Goal: Task Accomplishment & Management: Use online tool/utility

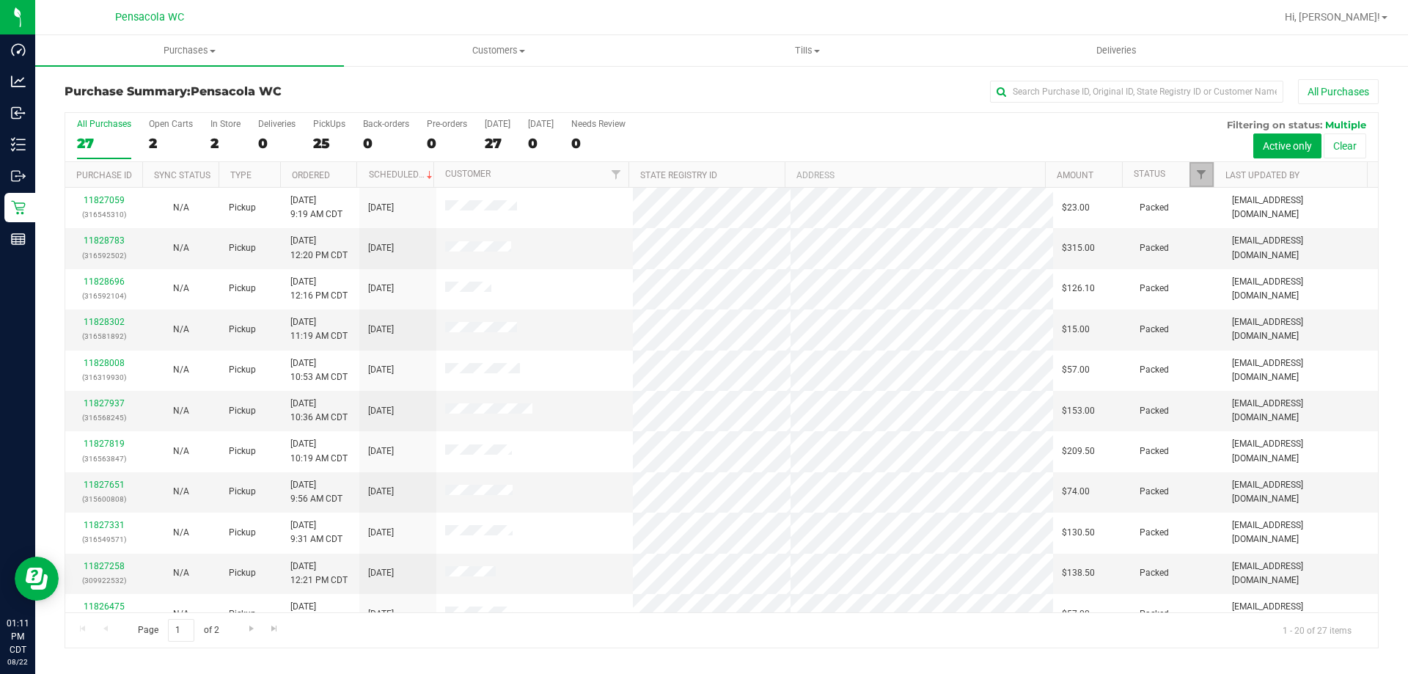
click at [1200, 168] on link "Filter" at bounding box center [1202, 174] width 24 height 25
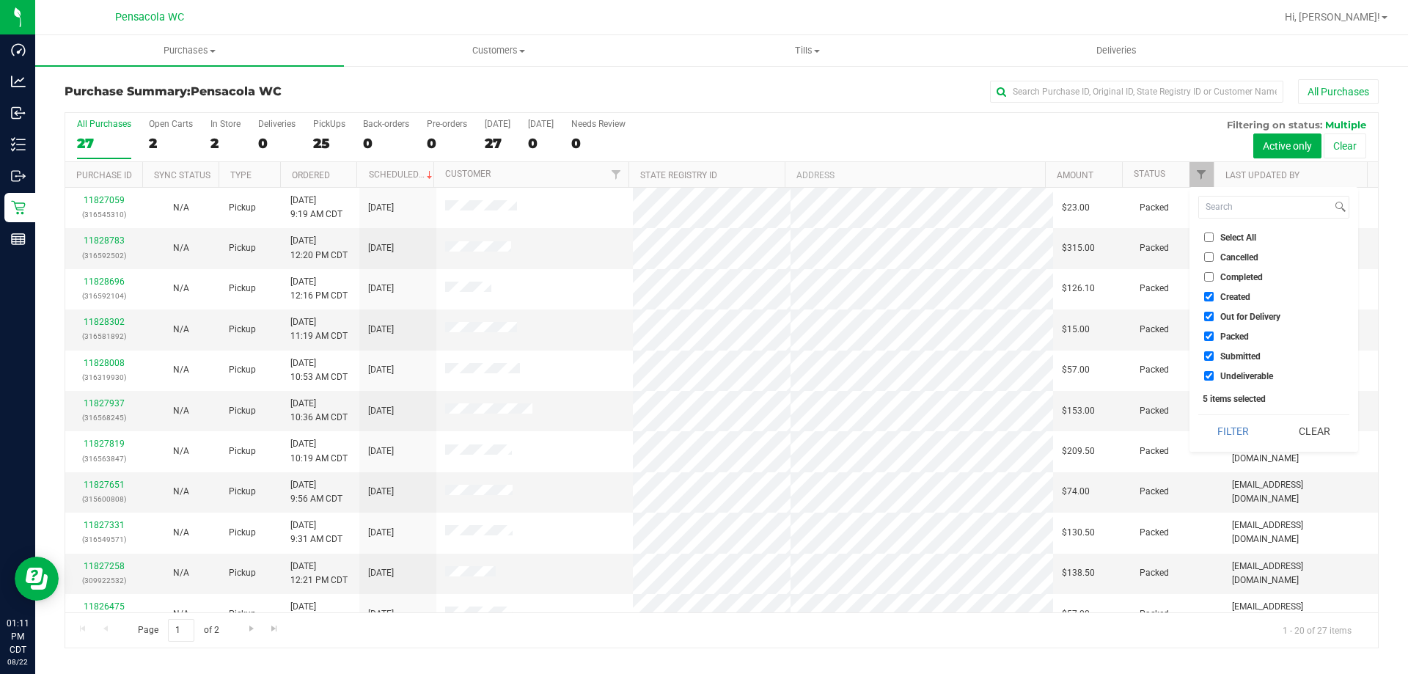
click at [1213, 241] on input "Select All" at bounding box center [1210, 238] width 10 height 10
checkbox input "true"
click at [1213, 241] on input "Select All" at bounding box center [1210, 238] width 10 height 10
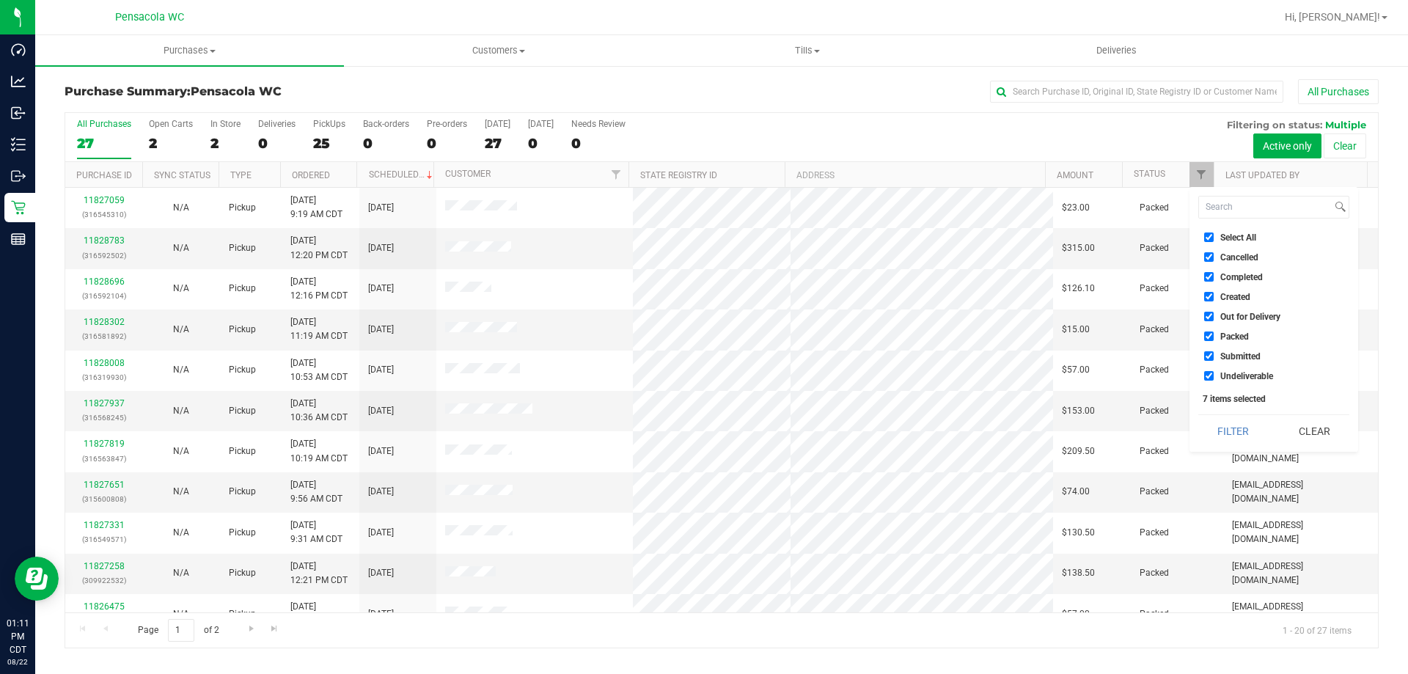
checkbox input "false"
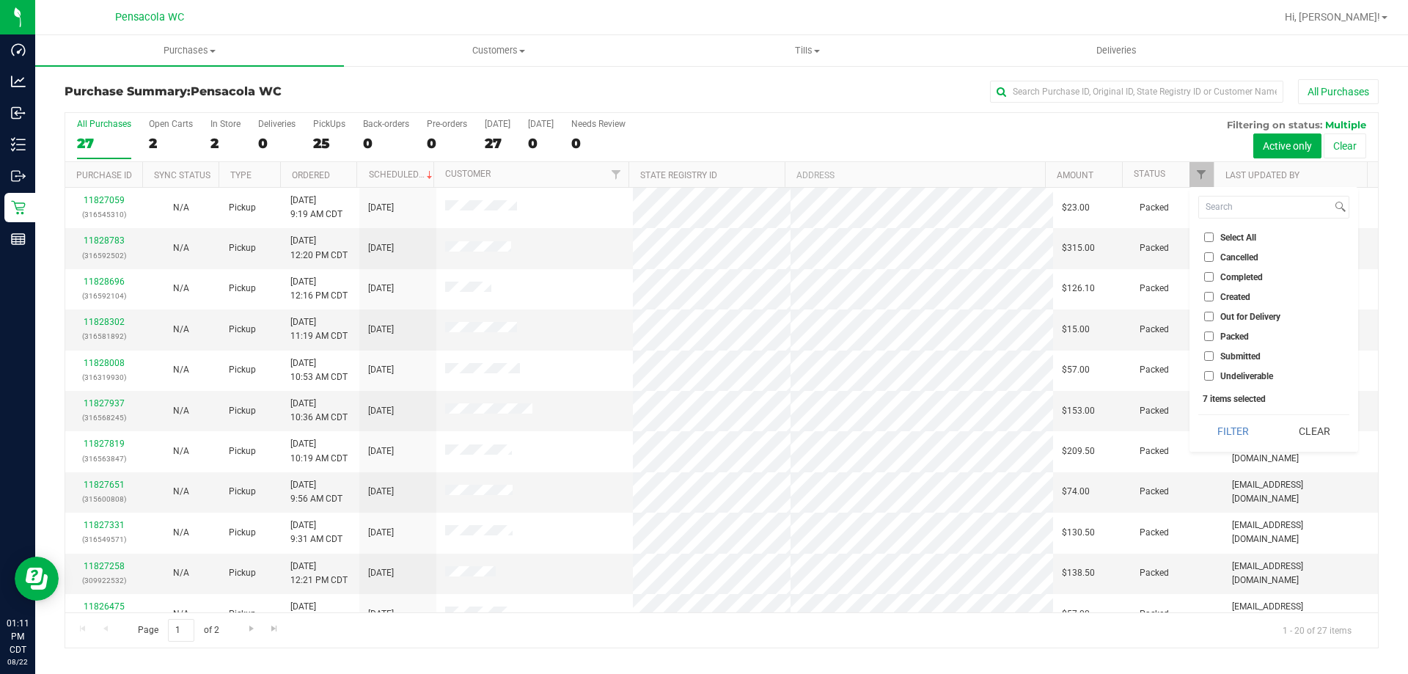
checkbox input "false"
click at [1210, 359] on input "Submitted" at bounding box center [1210, 356] width 10 height 10
checkbox input "true"
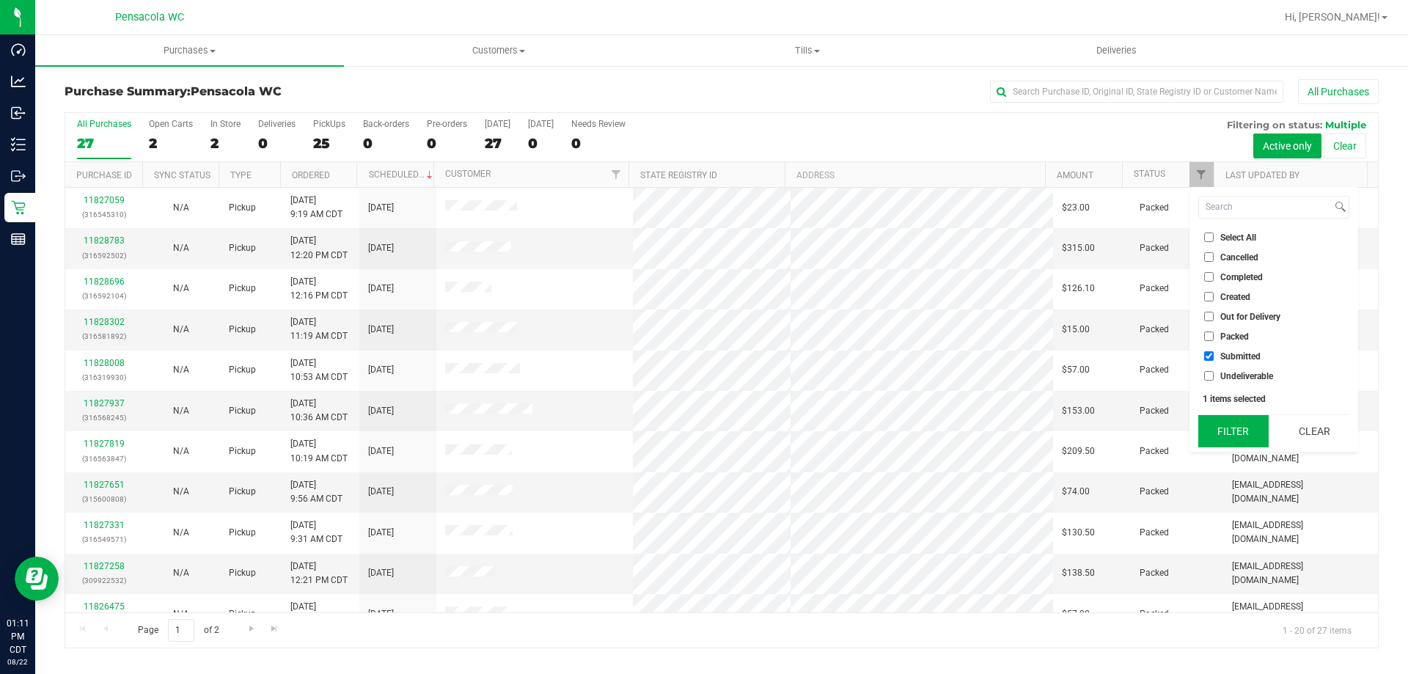
click at [1229, 428] on button "Filter" at bounding box center [1234, 431] width 70 height 32
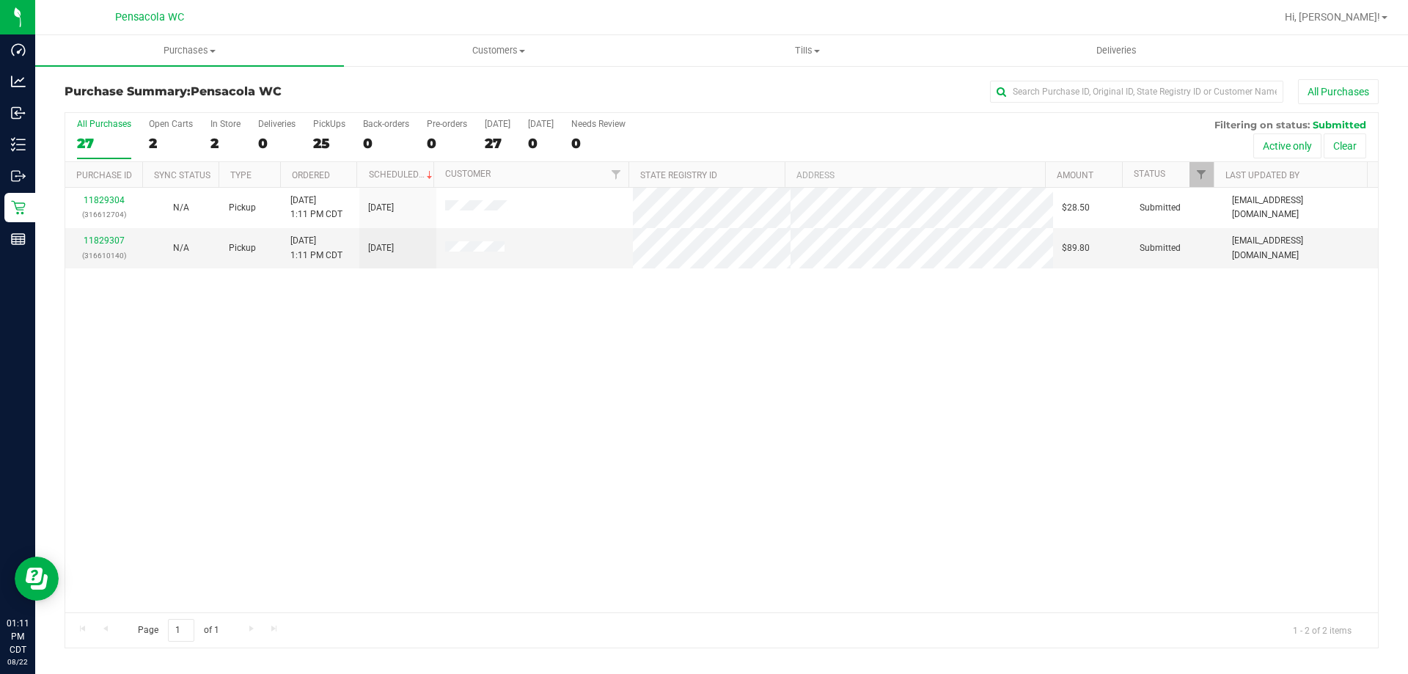
click at [342, 180] on th "Ordered" at bounding box center [318, 175] width 77 height 26
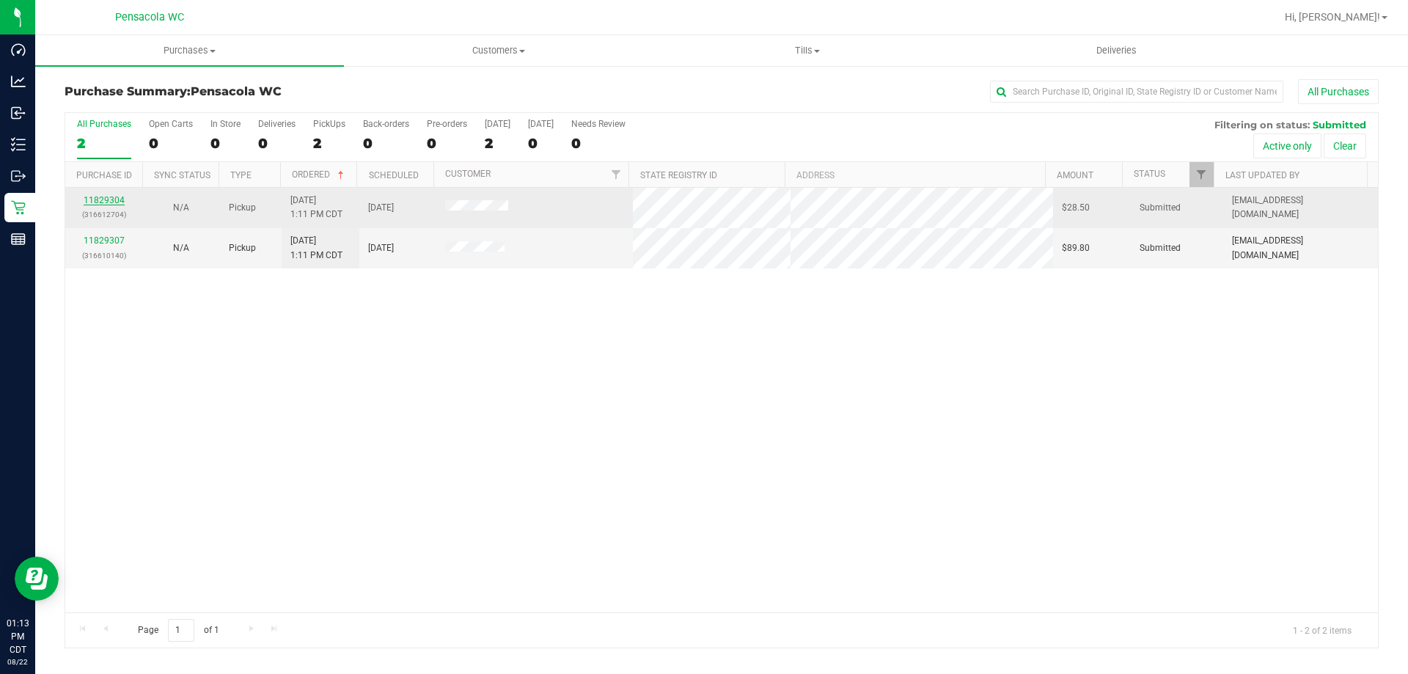
click at [110, 200] on link "11829304" at bounding box center [104, 200] width 41 height 10
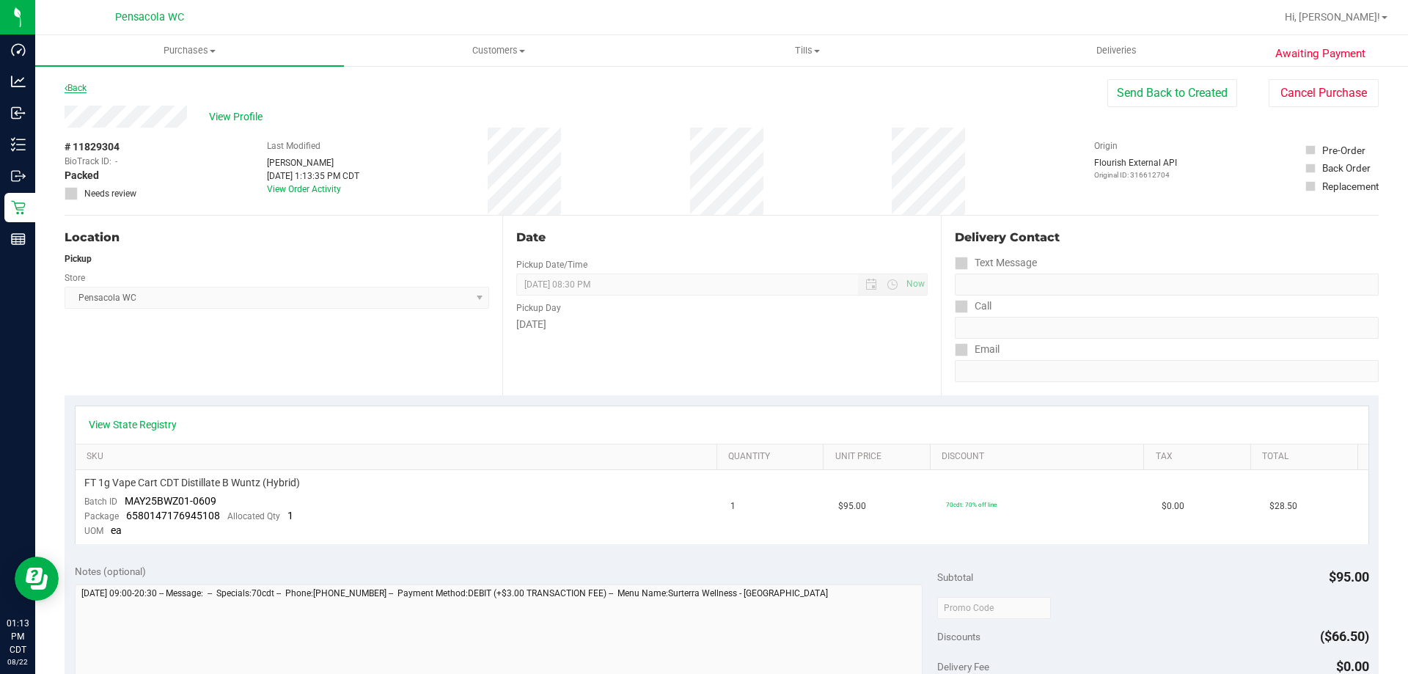
click at [77, 88] on link "Back" at bounding box center [76, 88] width 22 height 10
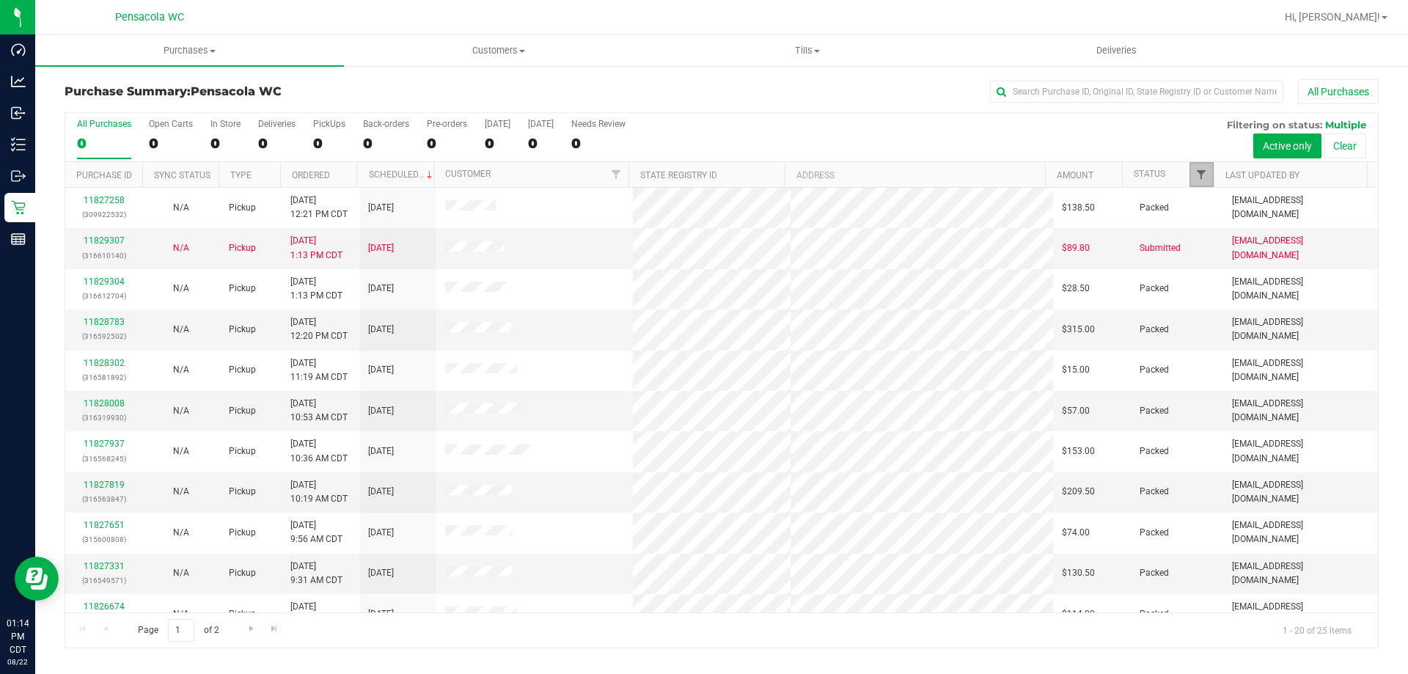
click at [1204, 169] on span "Filter" at bounding box center [1202, 175] width 12 height 12
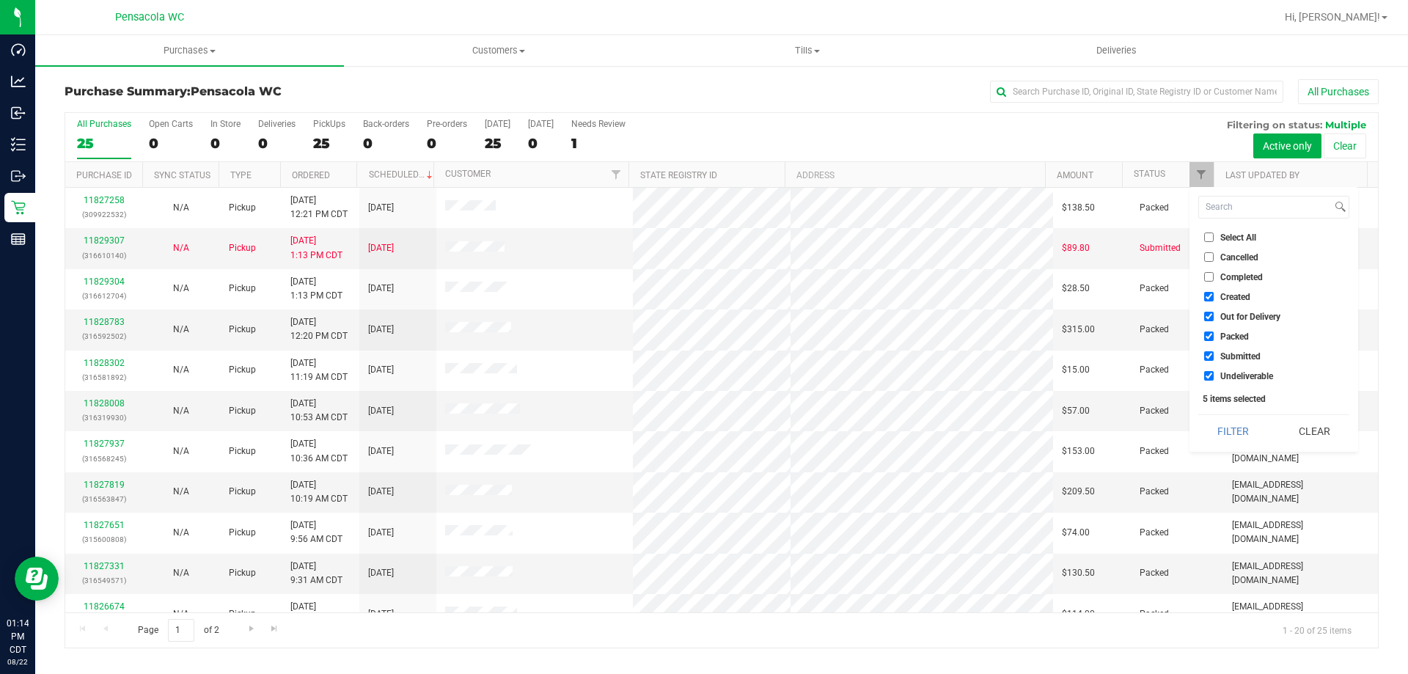
click at [1221, 235] on span "Select All" at bounding box center [1239, 237] width 36 height 9
click at [1214, 235] on input "Select All" at bounding box center [1210, 238] width 10 height 10
checkbox input "true"
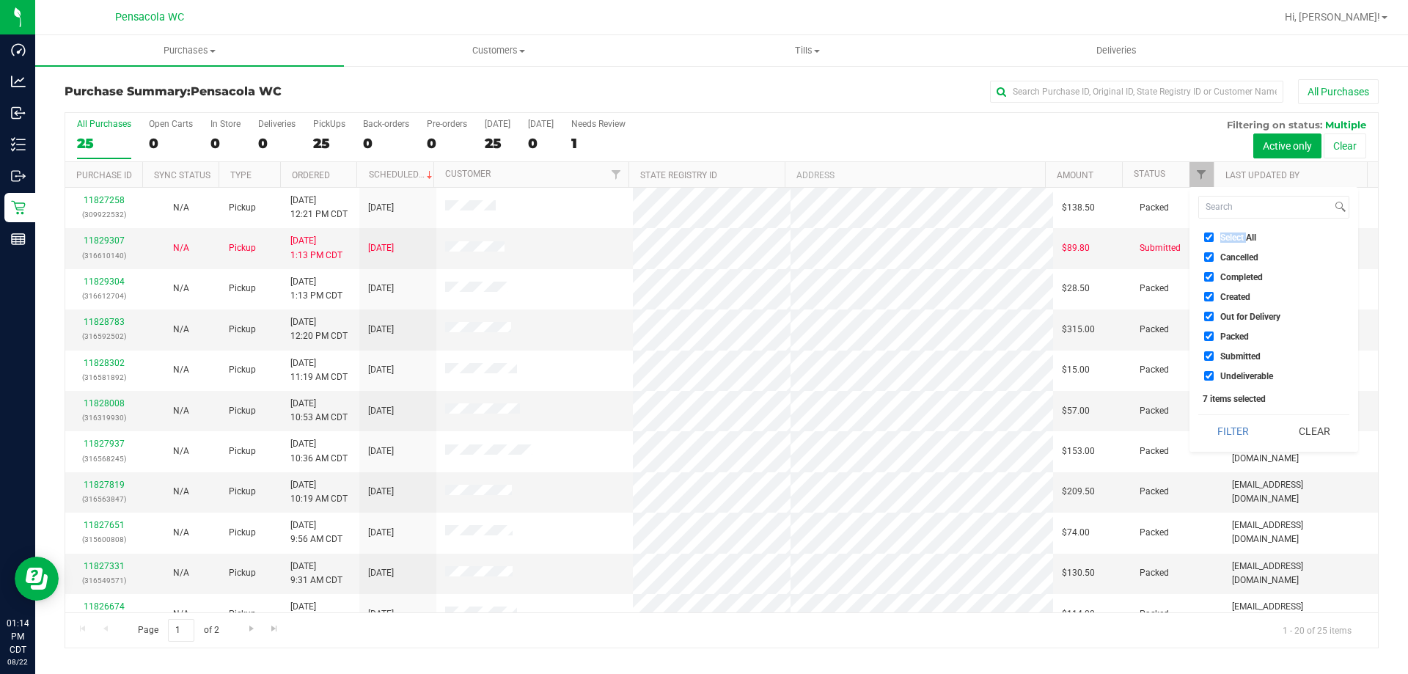
click at [1221, 236] on span "Select All" at bounding box center [1239, 237] width 36 height 9
click at [1214, 236] on input "Select All" at bounding box center [1210, 238] width 10 height 10
checkbox input "false"
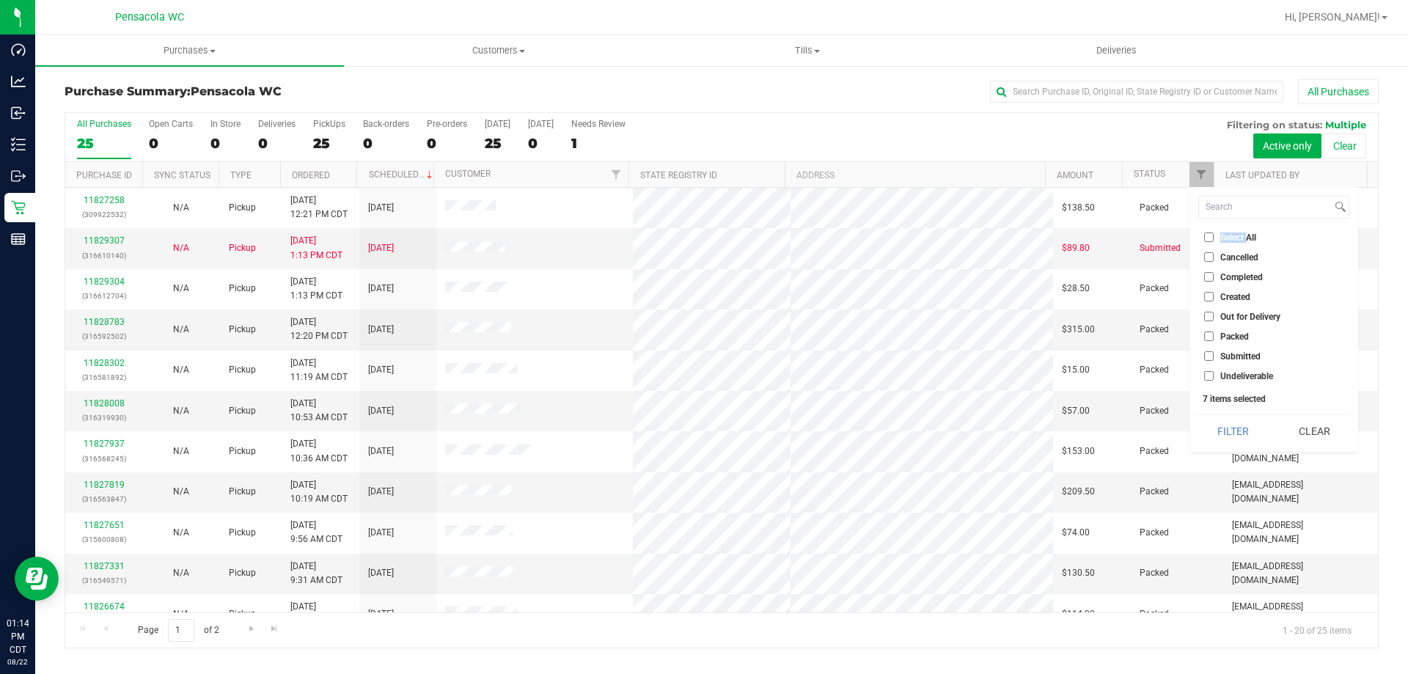
checkbox input "false"
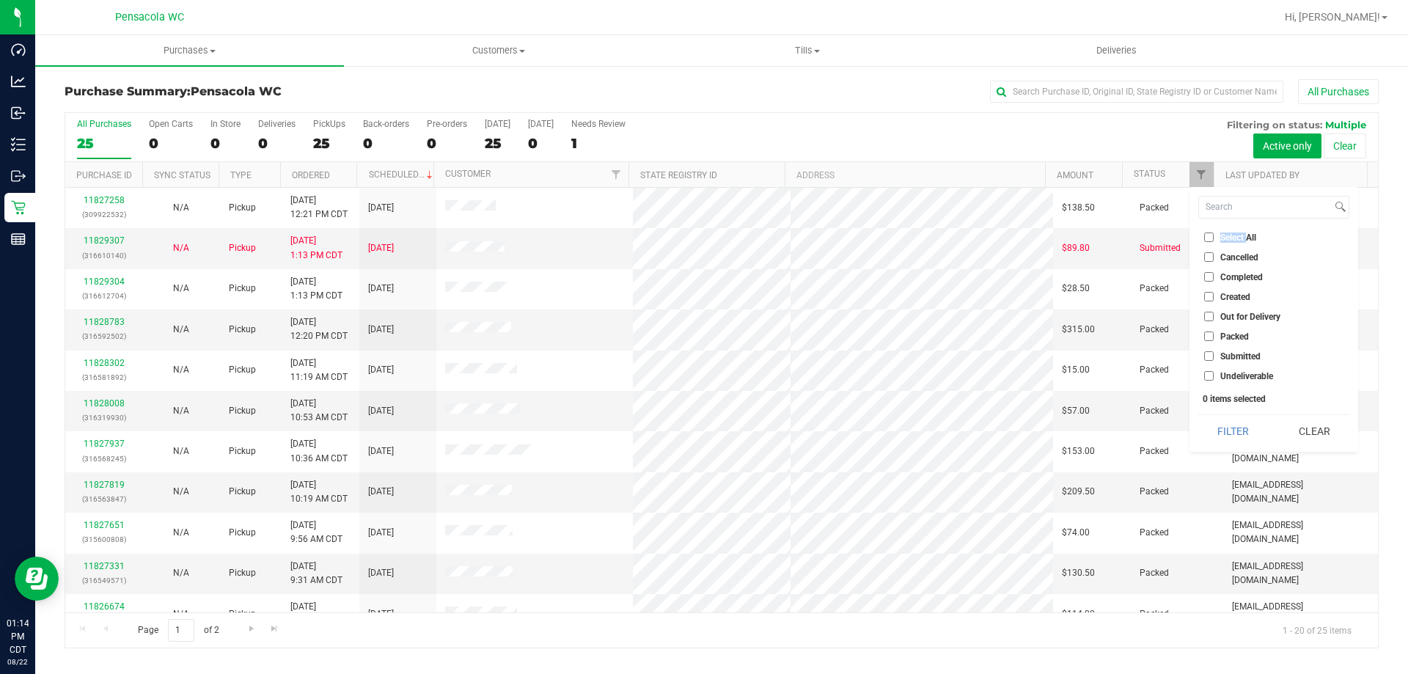
click at [1206, 356] on input "Submitted" at bounding box center [1210, 356] width 10 height 10
checkbox input "true"
click at [1225, 438] on button "Filter" at bounding box center [1234, 431] width 70 height 32
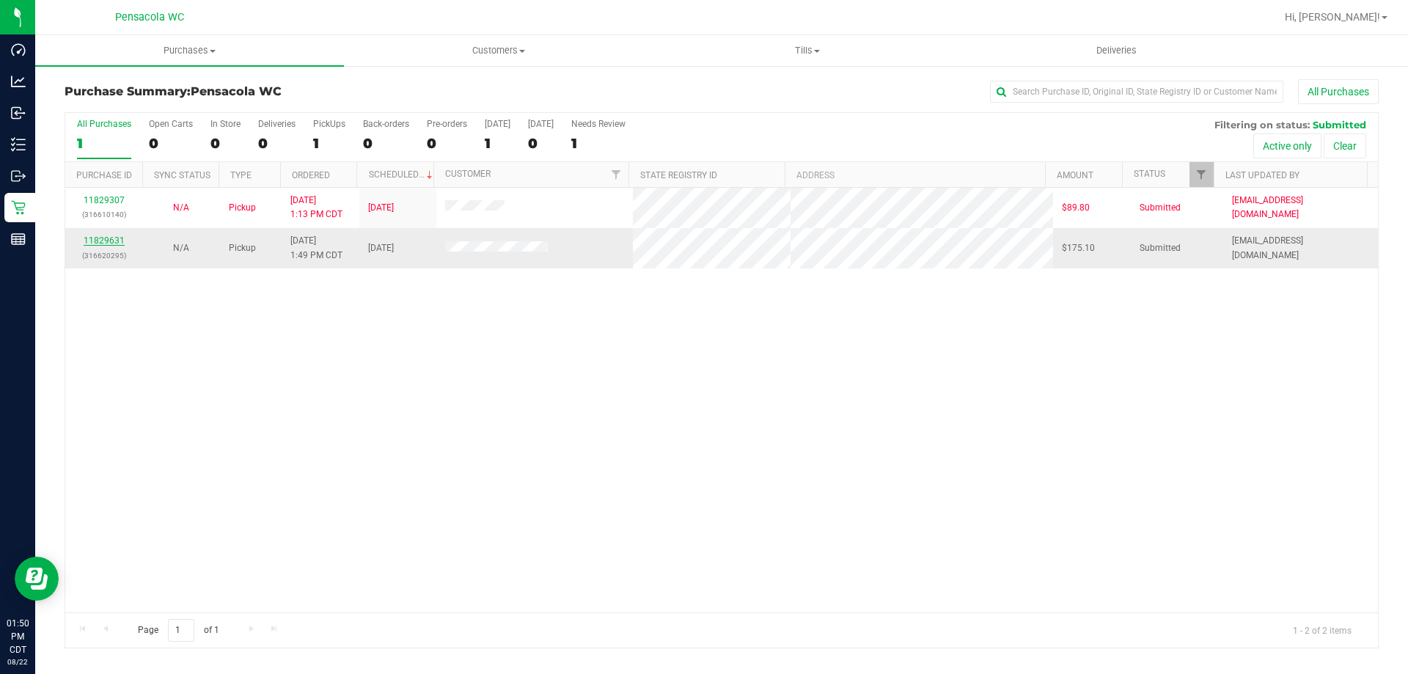
click at [114, 241] on link "11829631" at bounding box center [104, 240] width 41 height 10
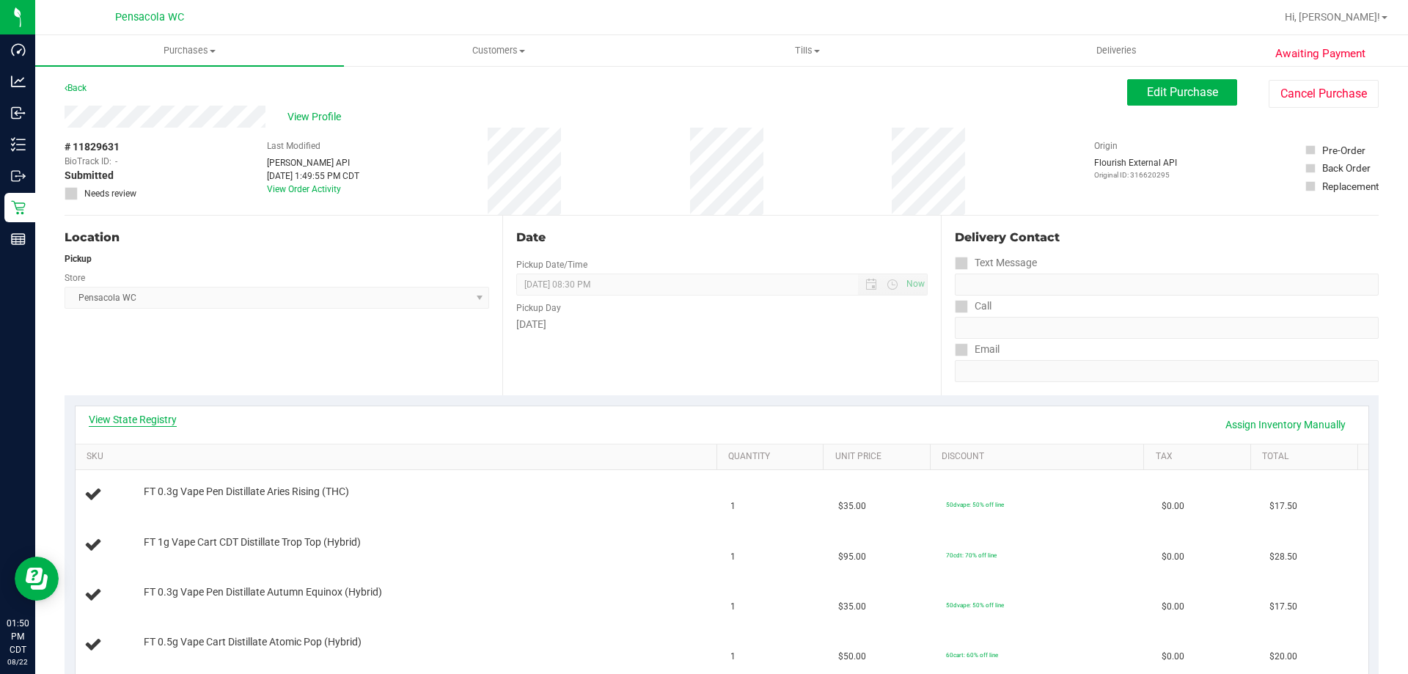
click at [128, 425] on link "View State Registry" at bounding box center [133, 419] width 88 height 15
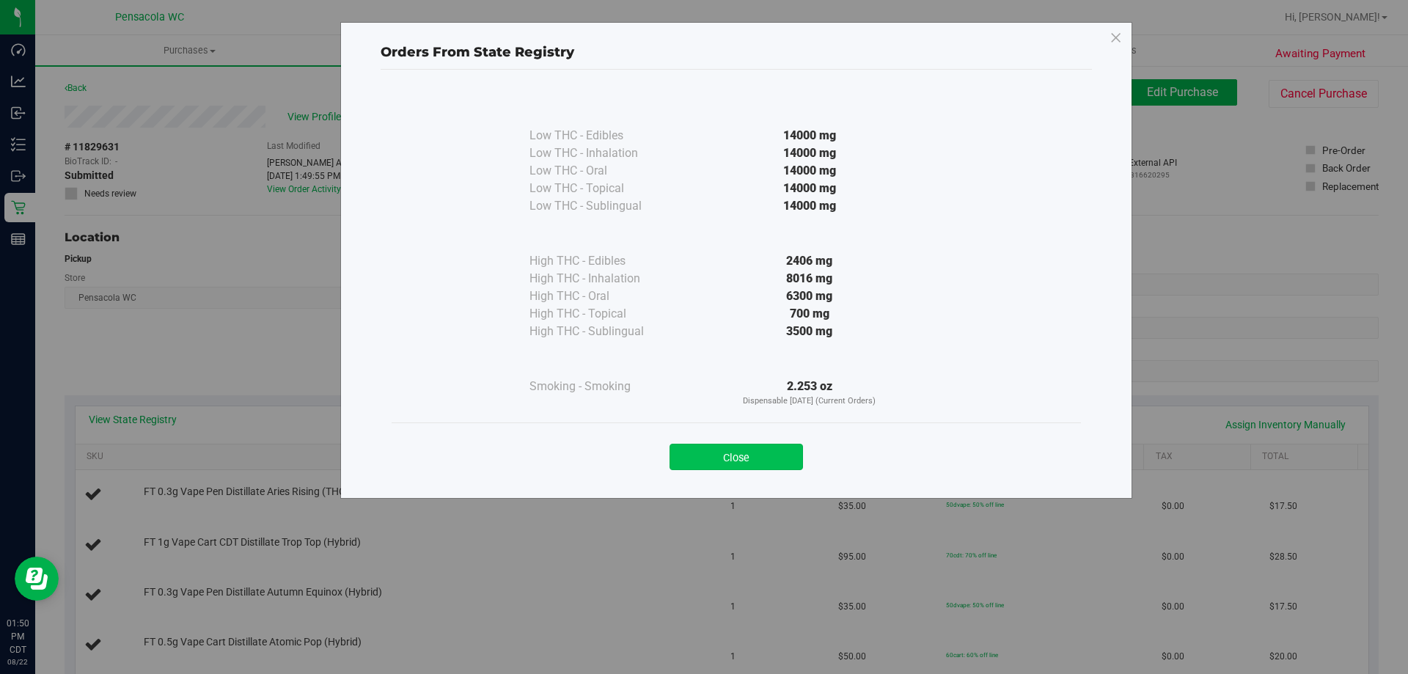
click at [764, 461] on button "Close" at bounding box center [737, 457] width 134 height 26
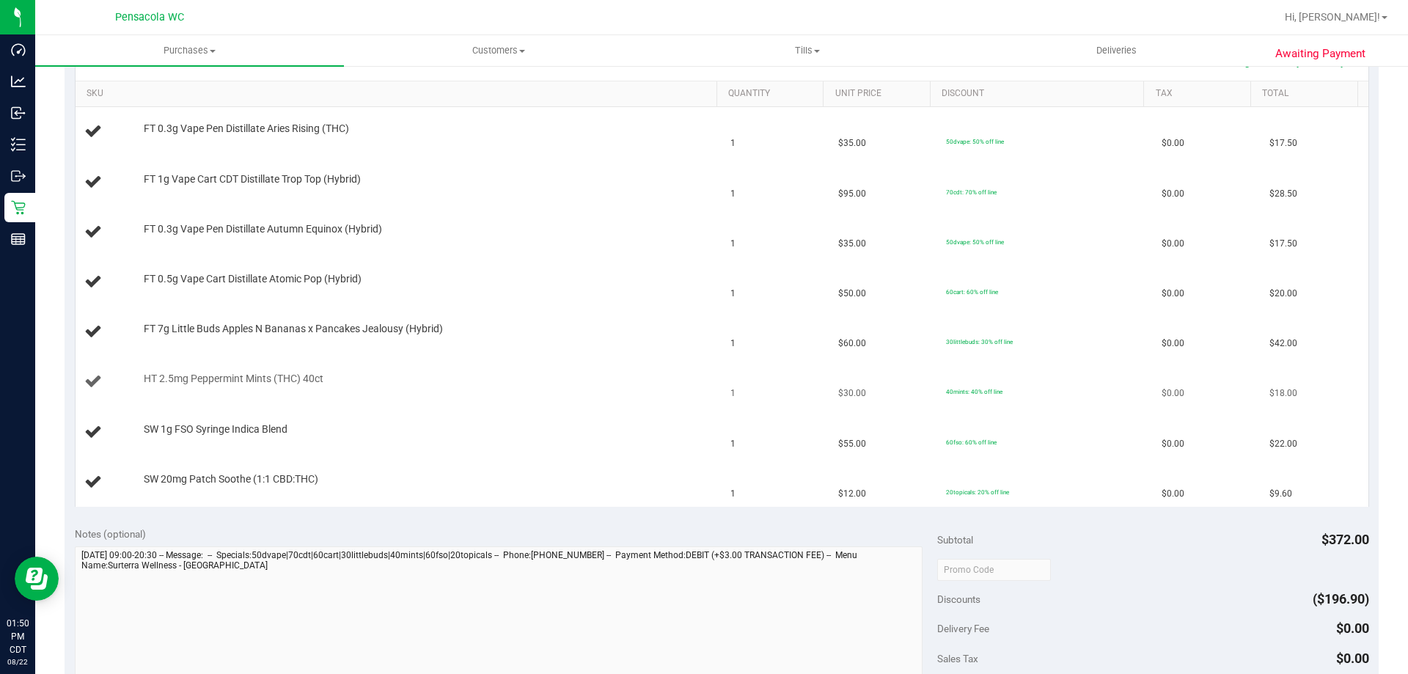
scroll to position [367, 0]
click at [325, 92] on link "SKU" at bounding box center [399, 90] width 624 height 12
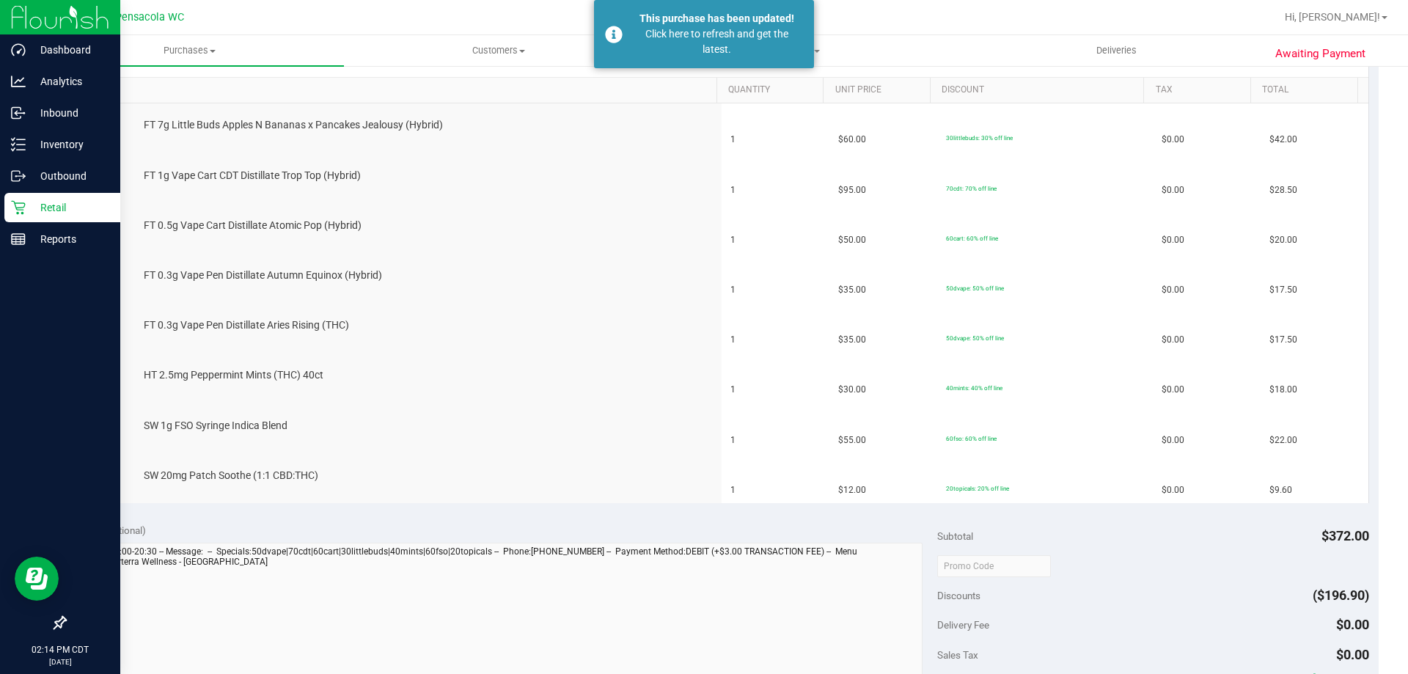
click at [12, 206] on icon at bounding box center [18, 207] width 15 height 15
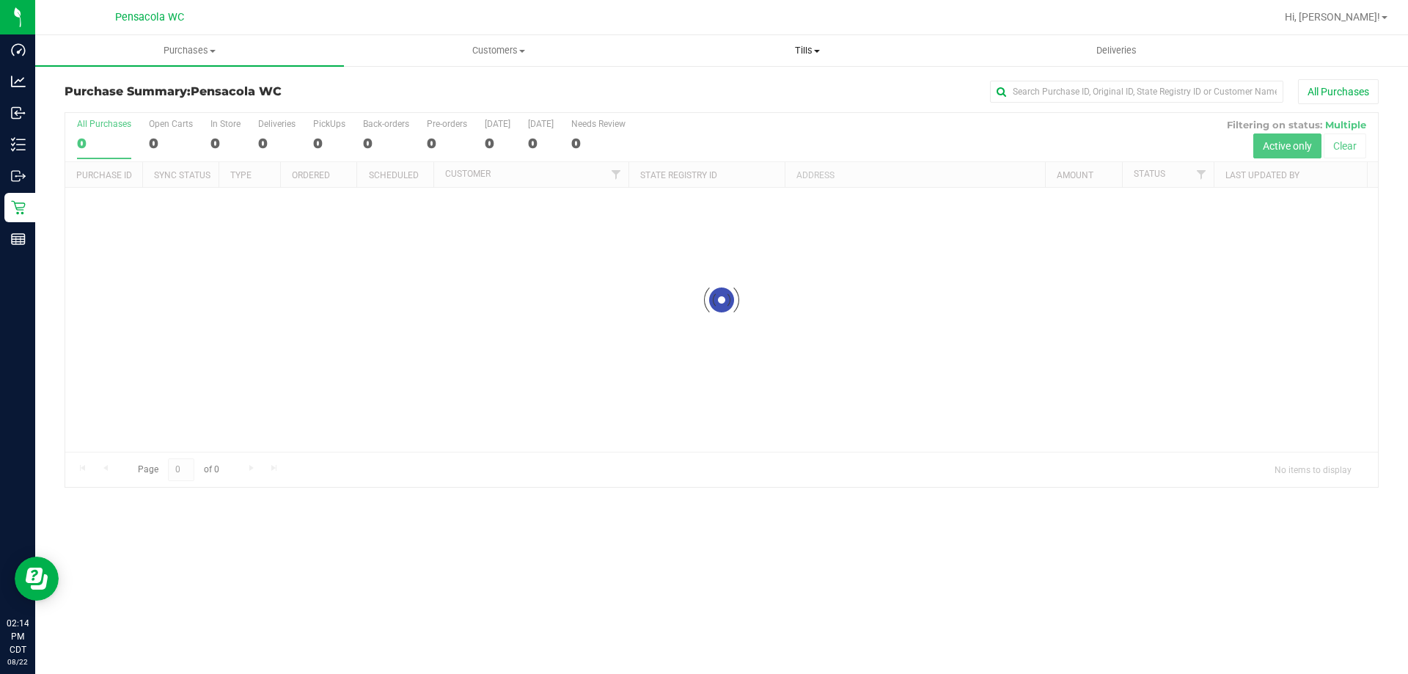
click at [803, 47] on span "Tills" at bounding box center [807, 50] width 307 height 13
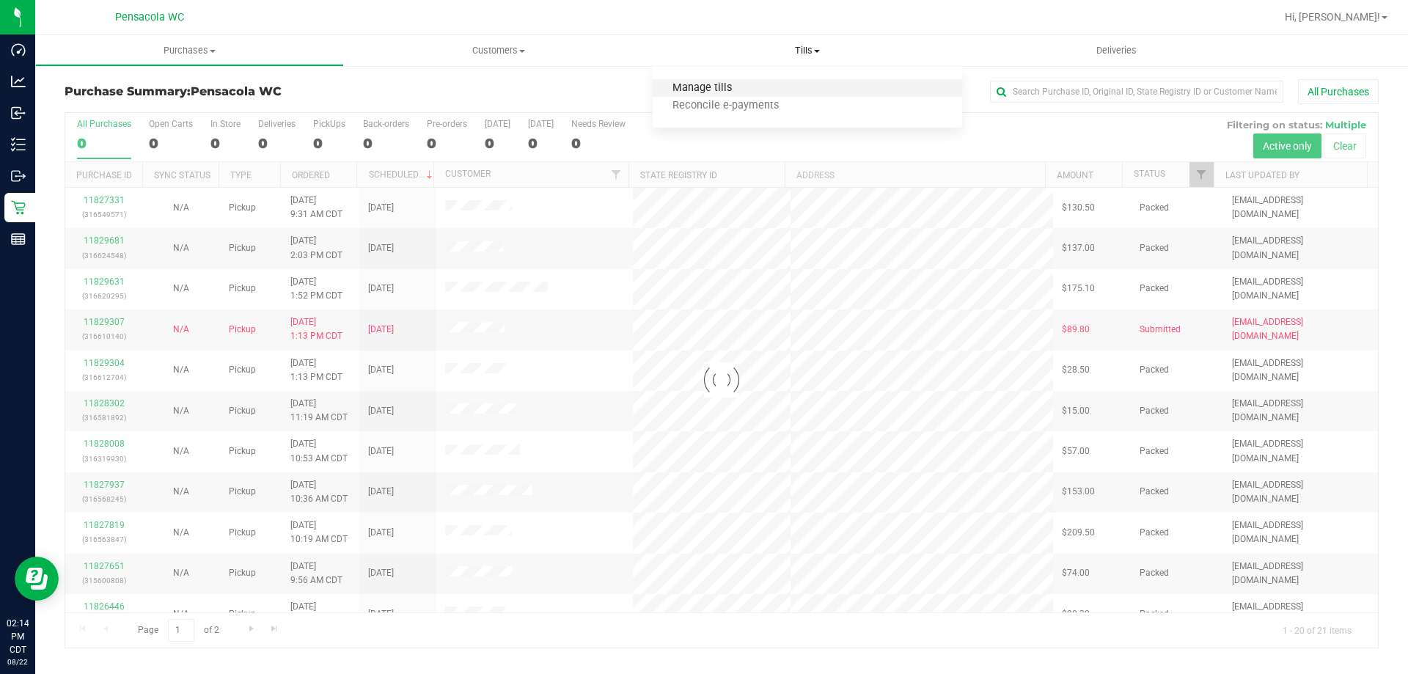
click at [703, 87] on span "Manage tills" at bounding box center [702, 88] width 99 height 12
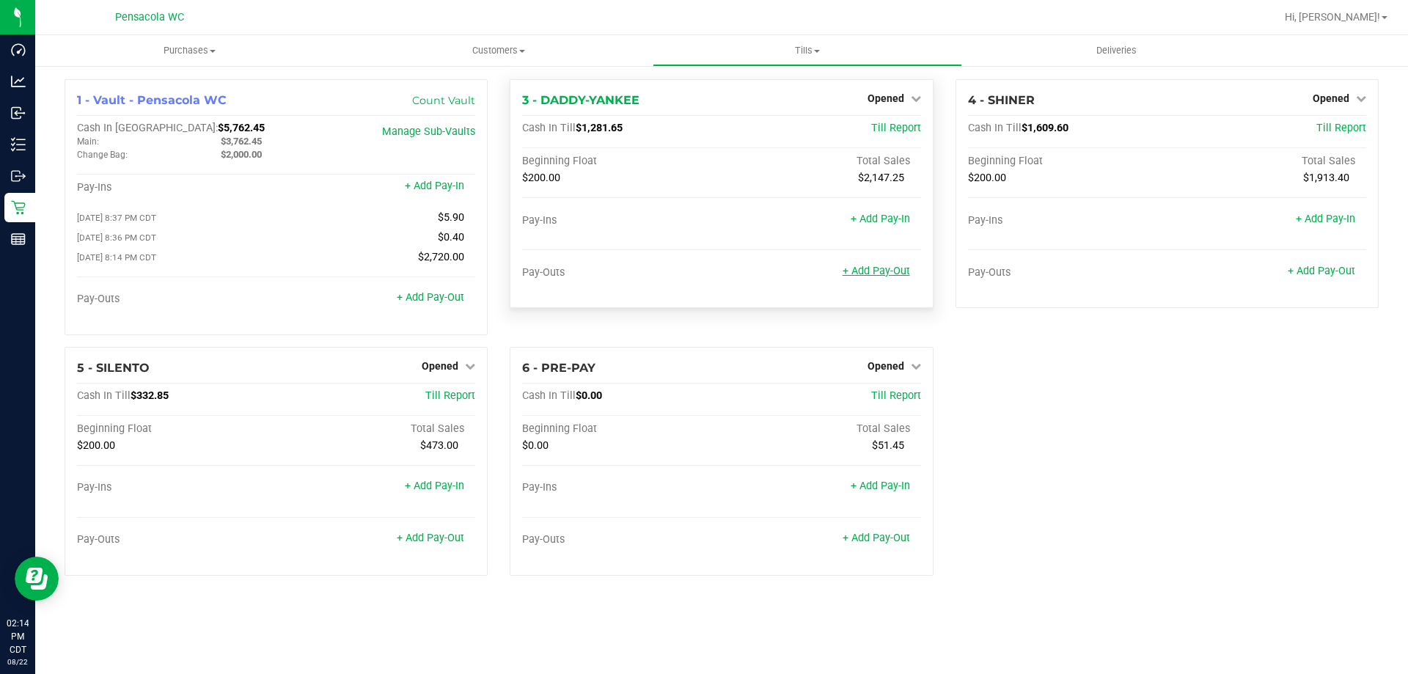
click at [892, 267] on link "+ Add Pay-Out" at bounding box center [876, 271] width 67 height 12
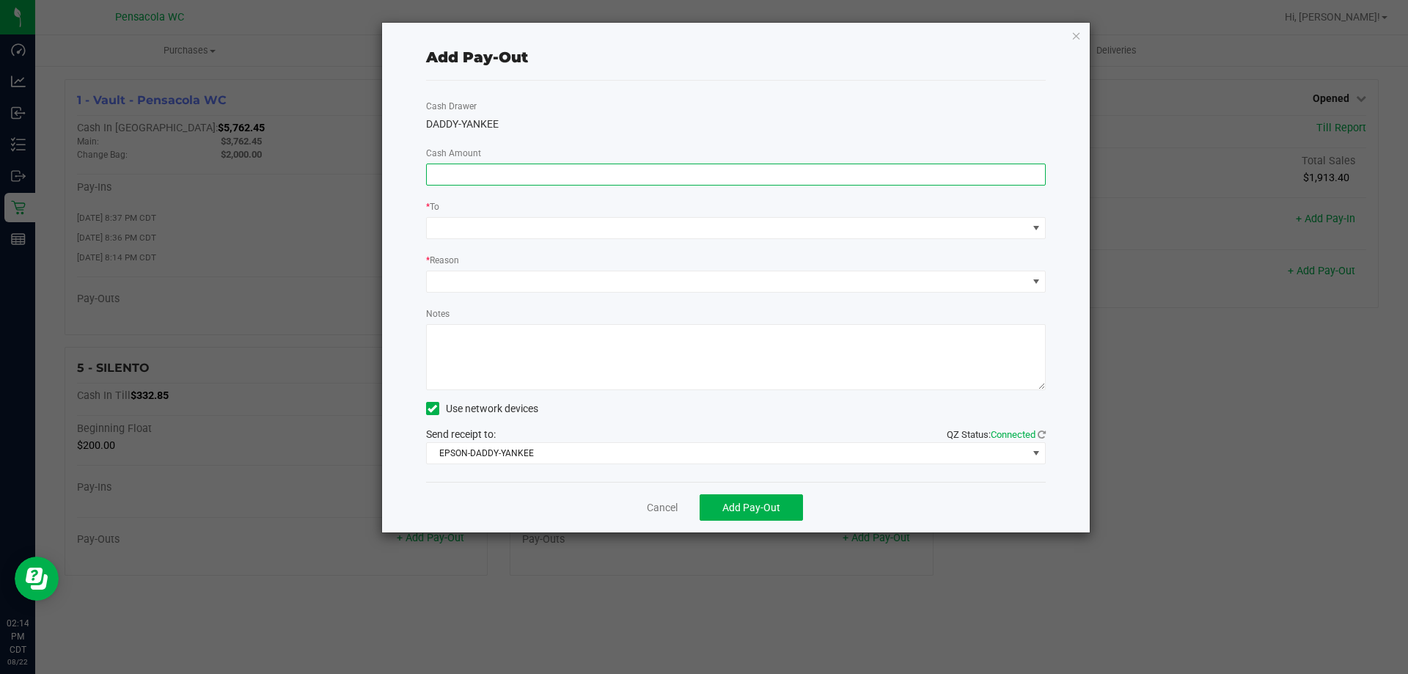
click at [787, 173] on input at bounding box center [736, 174] width 619 height 21
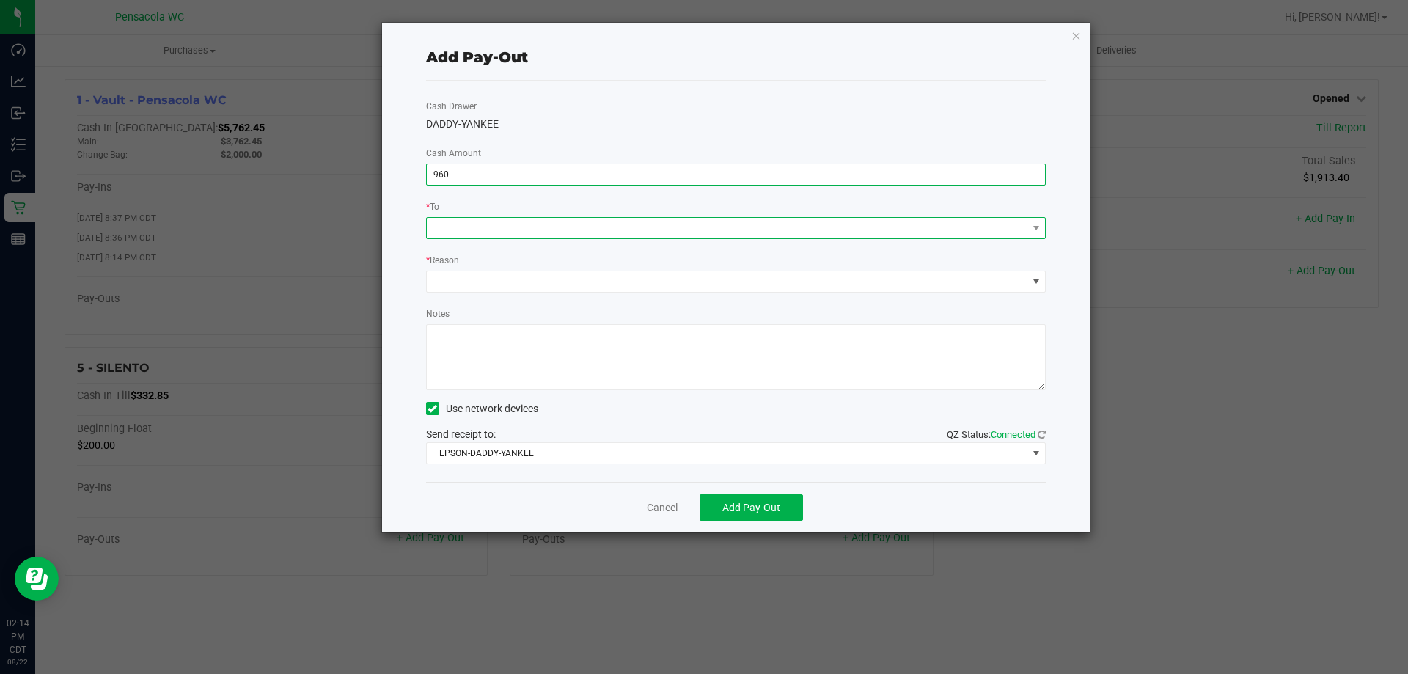
type input "$960.00"
click at [778, 227] on span at bounding box center [727, 228] width 601 height 21
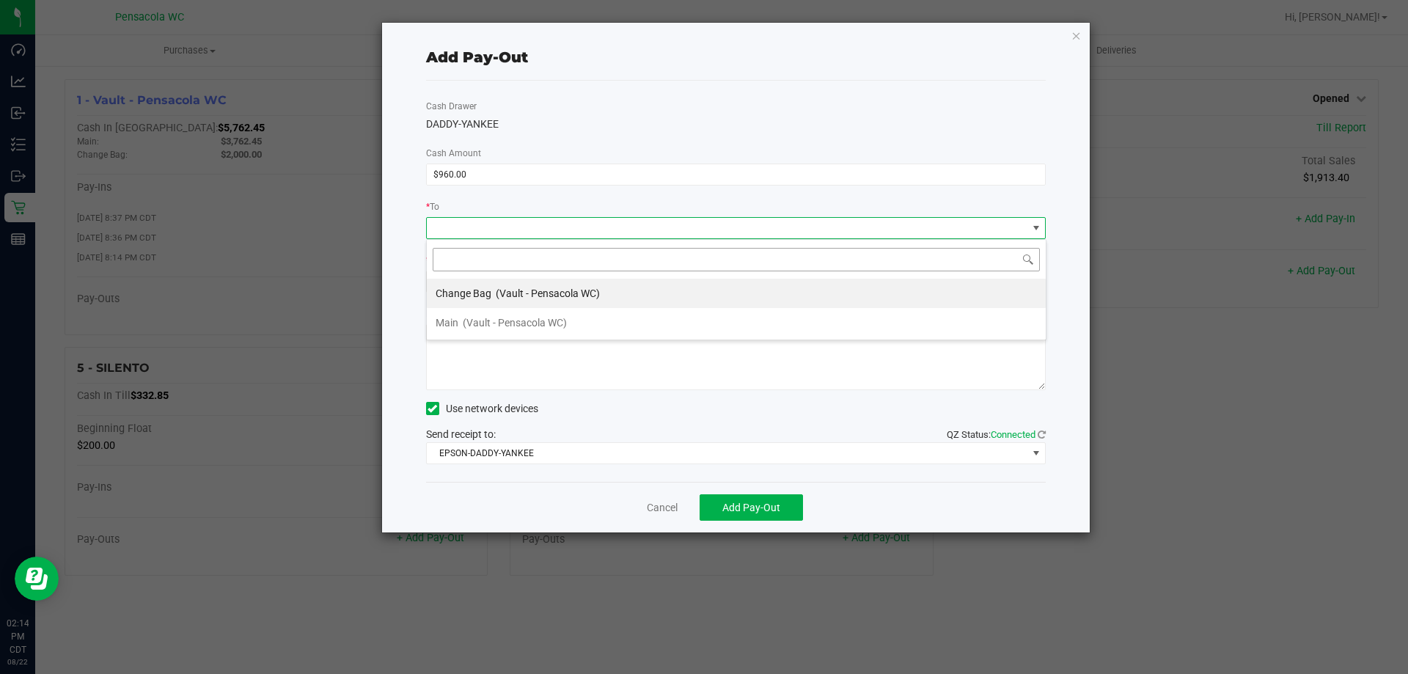
scroll to position [22, 620]
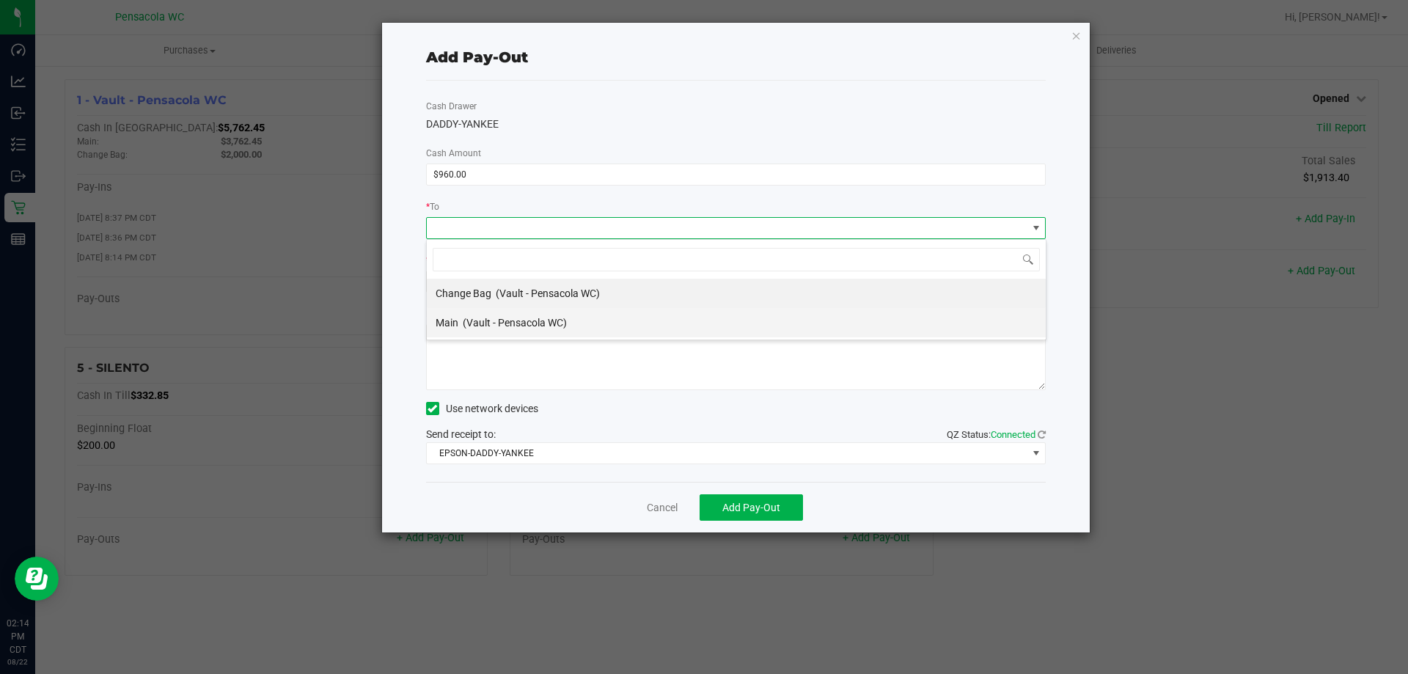
click at [651, 320] on li "Main (Vault - Pensacola WC)" at bounding box center [736, 322] width 619 height 29
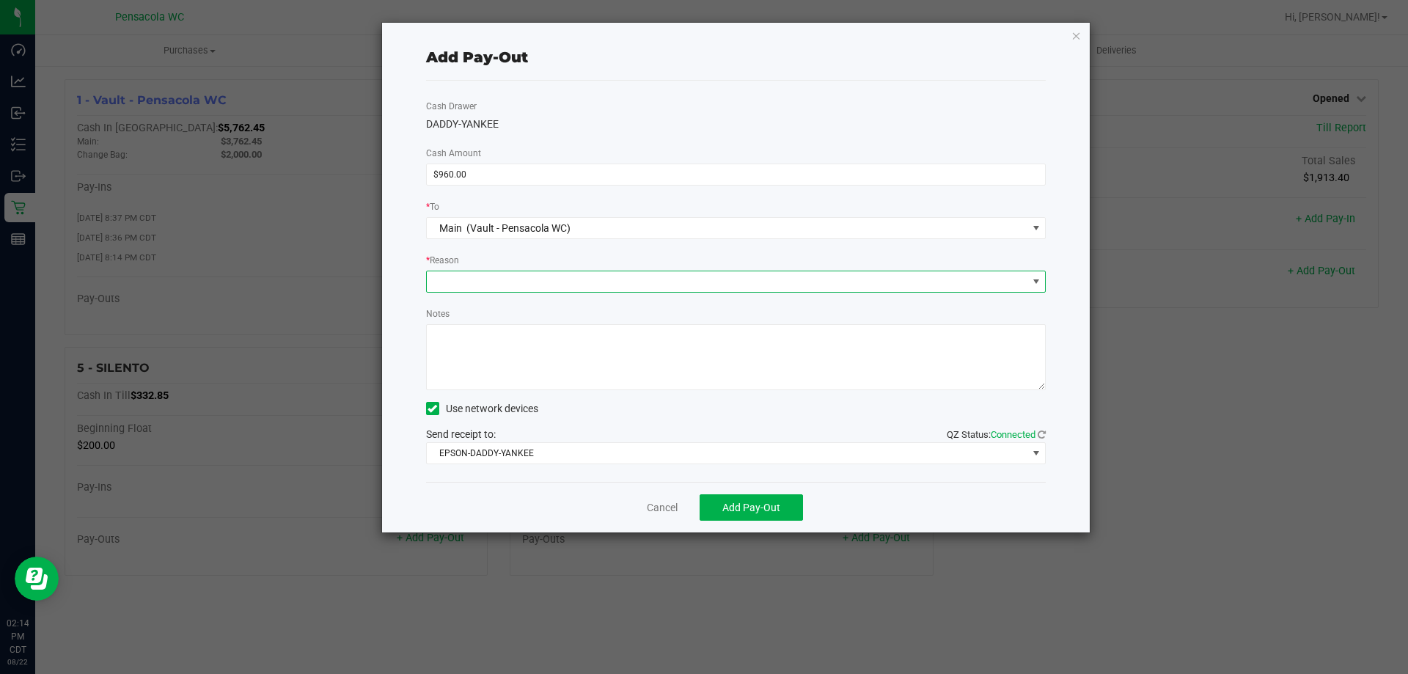
click at [613, 278] on span at bounding box center [727, 281] width 601 height 21
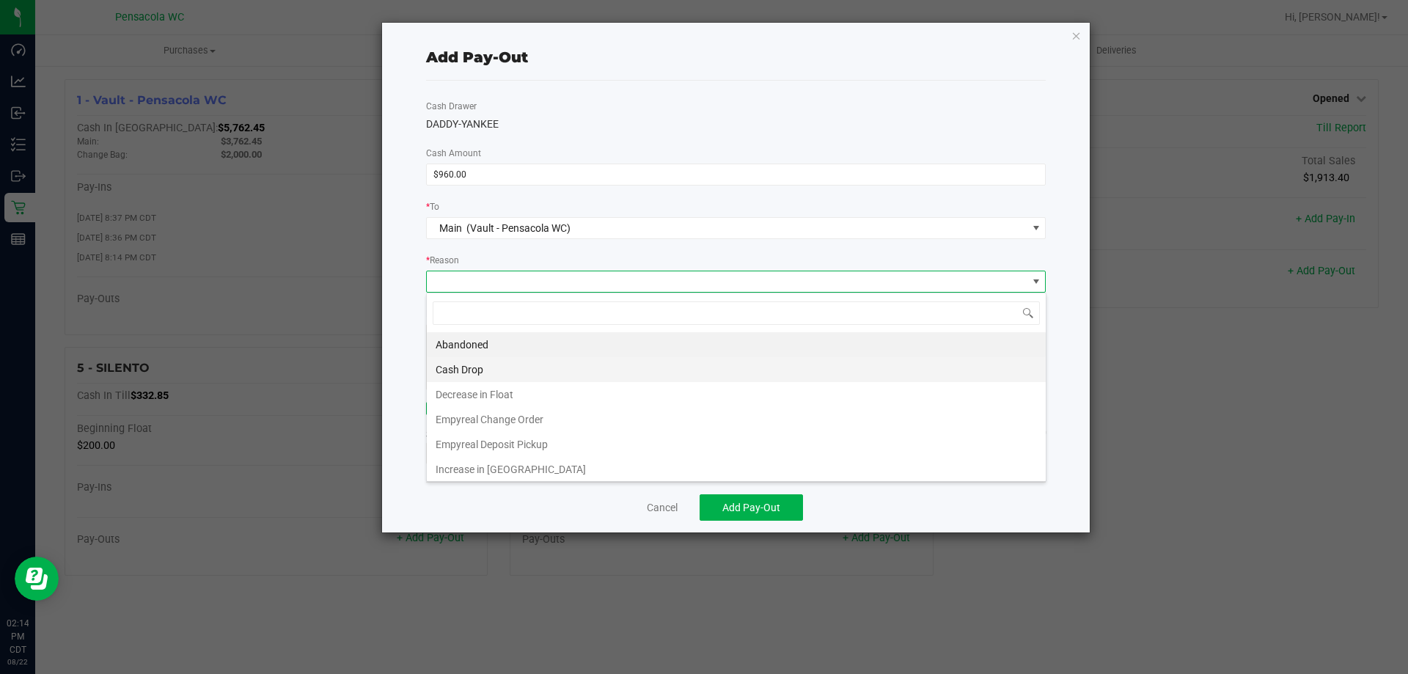
click at [524, 375] on li "Cash Drop" at bounding box center [736, 369] width 619 height 25
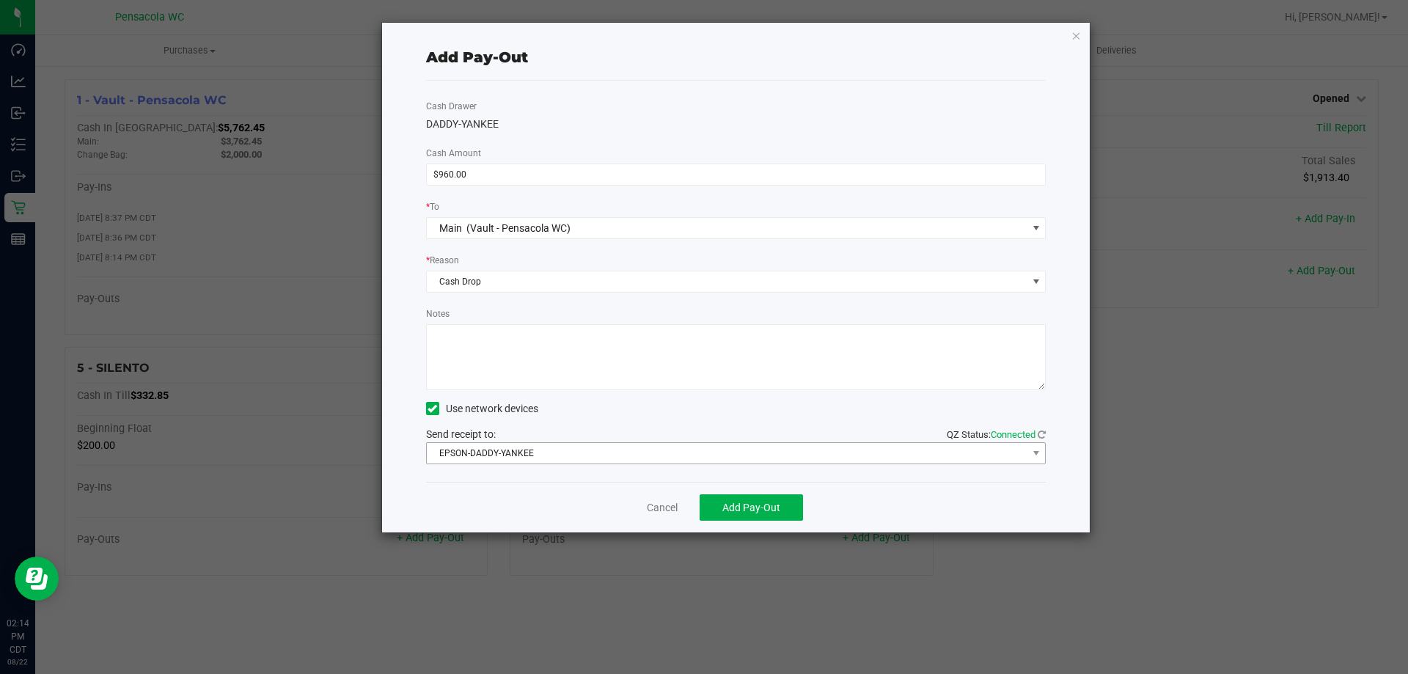
drag, startPoint x: 698, startPoint y: 428, endPoint x: 707, endPoint y: 450, distance: 24.0
click at [707, 443] on div "Send receipt to: QZ Status: Connected EPSON-DADDY-YANKEE" at bounding box center [736, 445] width 621 height 37
click at [706, 453] on span "EPSON-DADDY-YANKEE" at bounding box center [727, 453] width 601 height 21
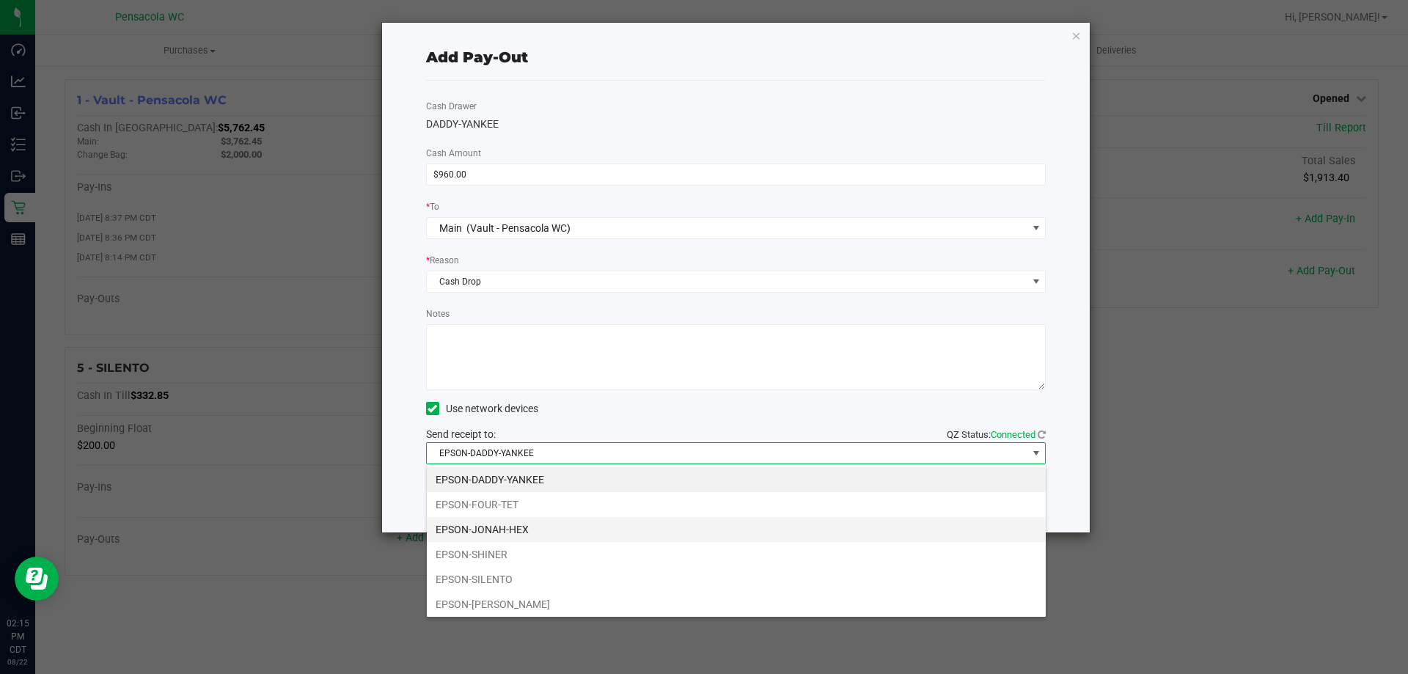
drag, startPoint x: 665, startPoint y: 530, endPoint x: 682, endPoint y: 515, distance: 22.4
click at [670, 523] on li "EPSON-JONAH-HEX" at bounding box center [736, 529] width 619 height 25
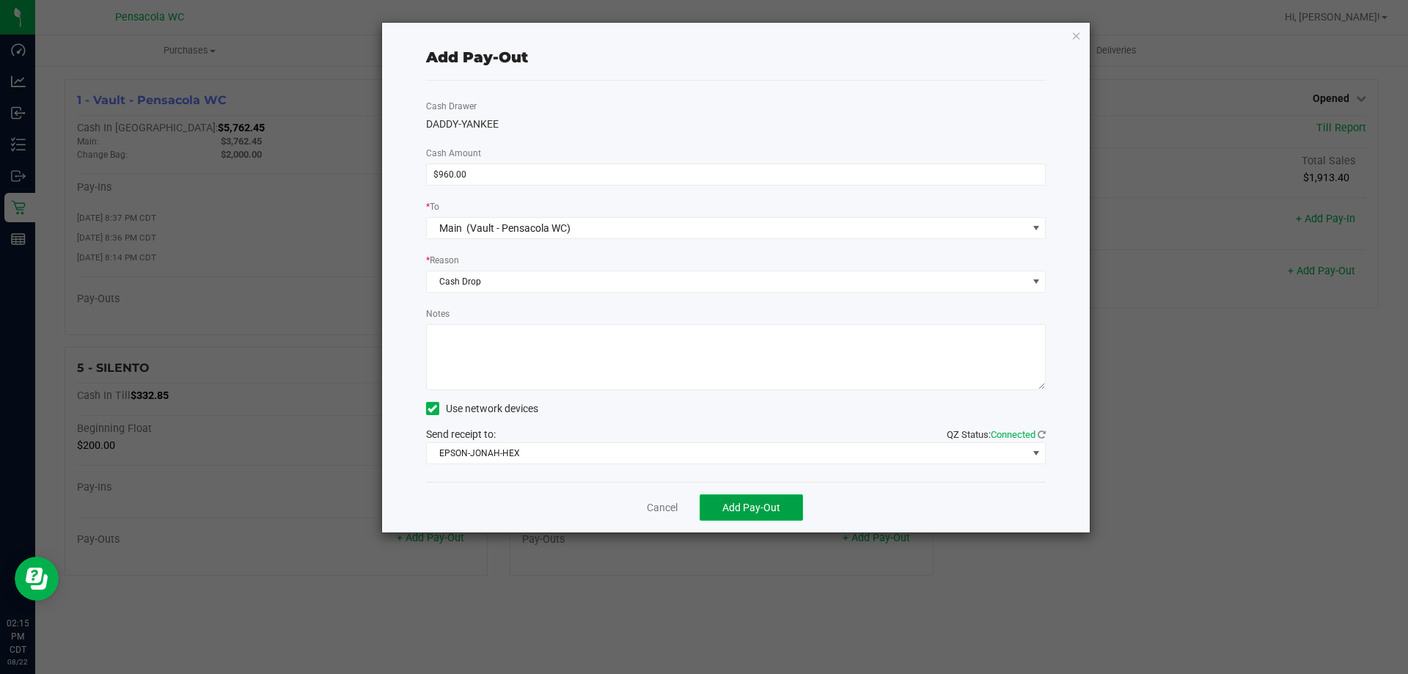
drag, startPoint x: 734, startPoint y: 516, endPoint x: 765, endPoint y: 520, distance: 31.8
click at [751, 516] on button "Add Pay-Out" at bounding box center [751, 507] width 103 height 26
click at [649, 507] on link "Dismiss" at bounding box center [657, 507] width 35 height 15
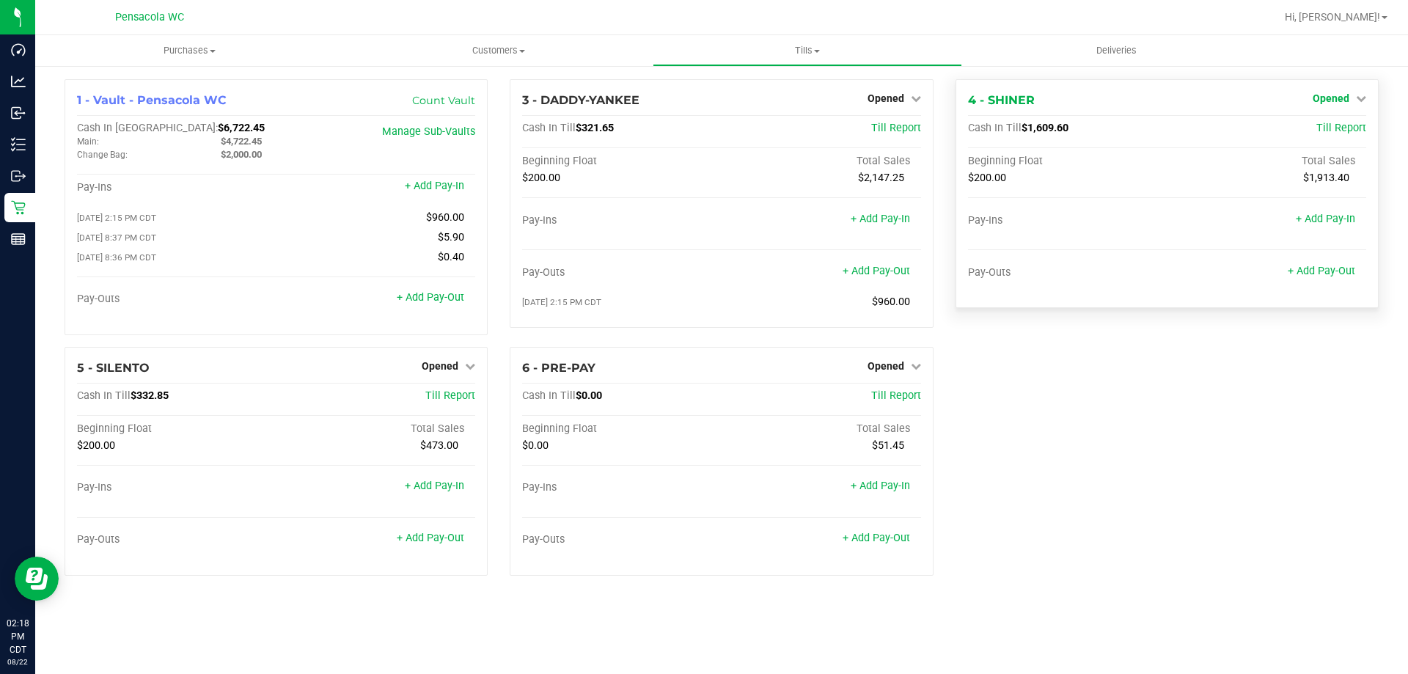
click at [1345, 93] on span "Opened" at bounding box center [1331, 98] width 37 height 12
click at [1329, 269] on link "+ Add Pay-Out" at bounding box center [1321, 271] width 67 height 12
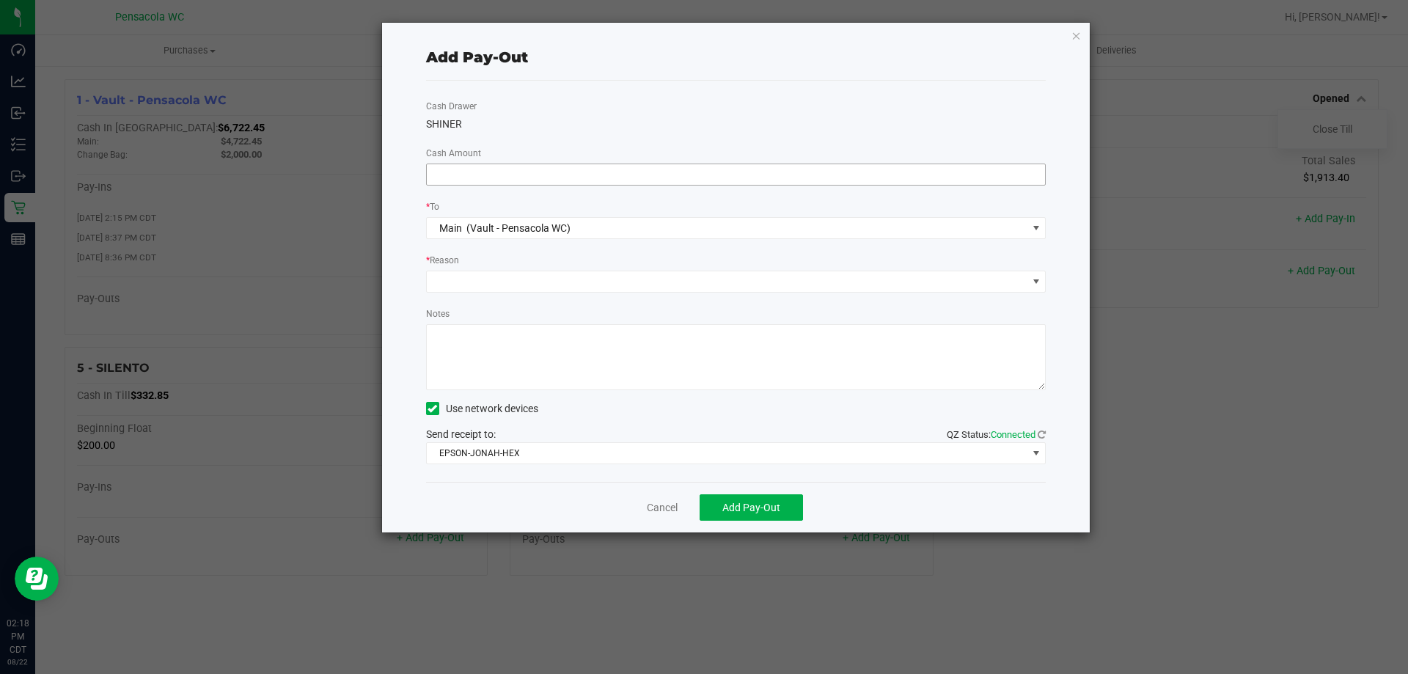
click at [779, 177] on input at bounding box center [736, 174] width 619 height 21
click at [611, 277] on span at bounding box center [727, 281] width 601 height 21
type input "$1,360.00"
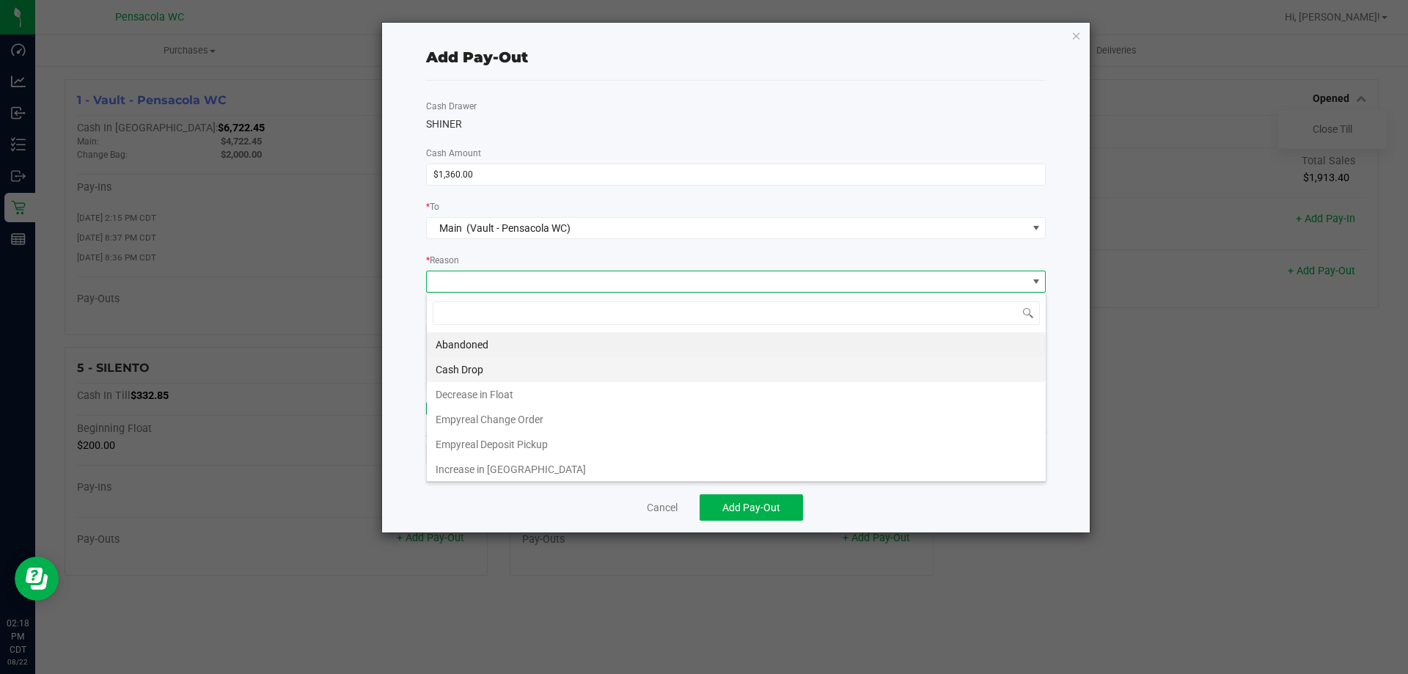
click at [515, 373] on li "Cash Drop" at bounding box center [736, 369] width 619 height 25
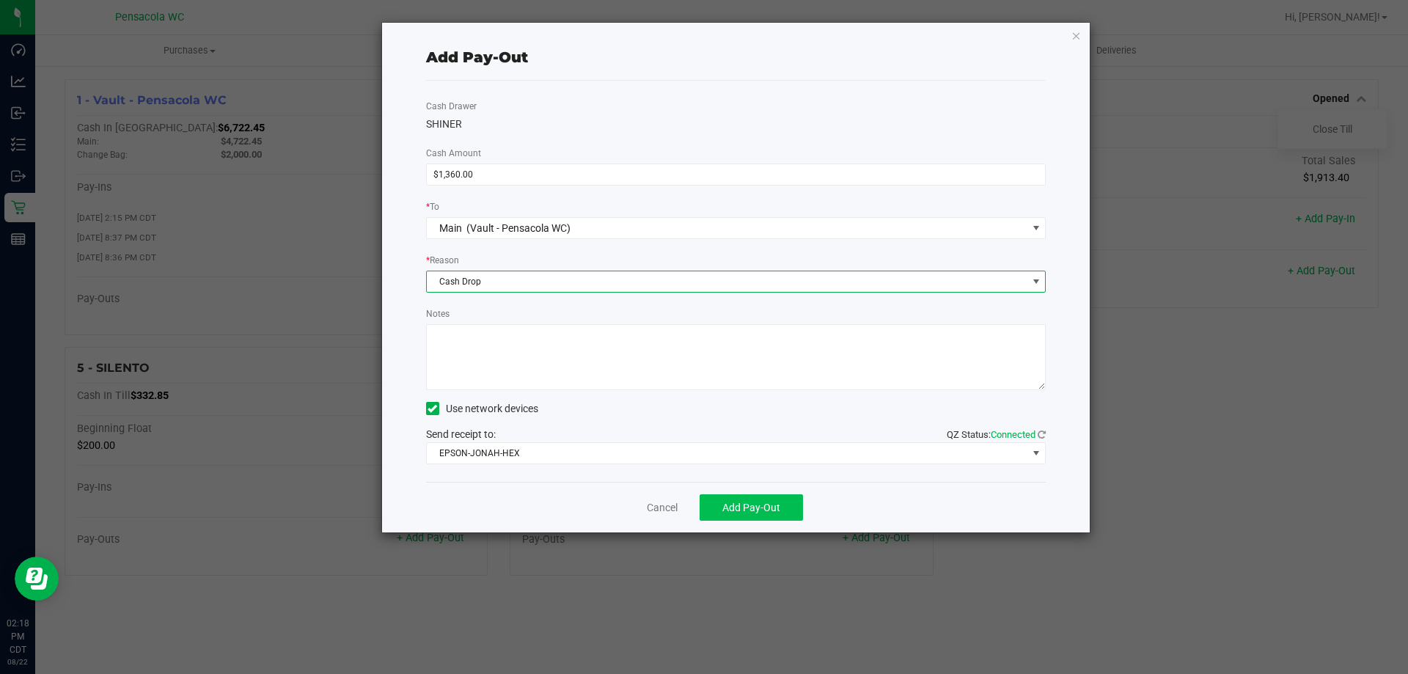
click at [760, 497] on button "Add Pay-Out" at bounding box center [751, 507] width 103 height 26
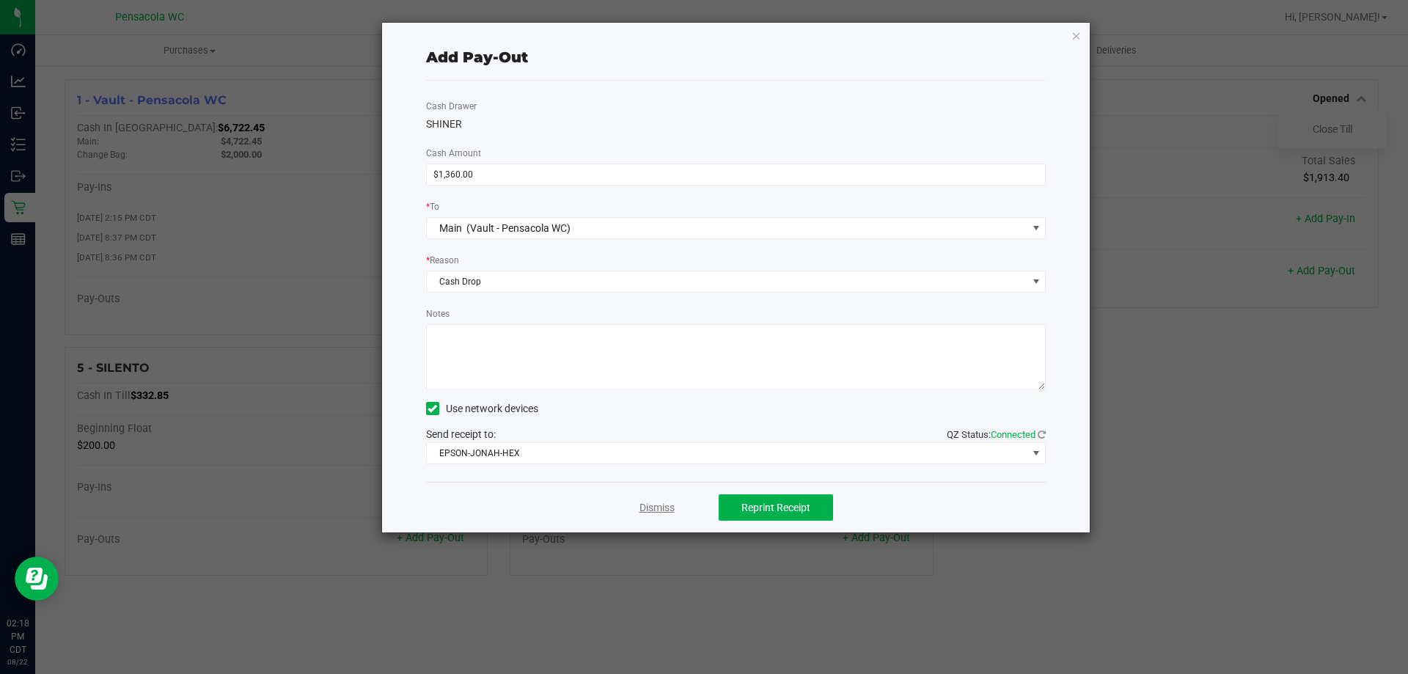
click at [667, 502] on link "Dismiss" at bounding box center [657, 507] width 35 height 15
